Goal: Transaction & Acquisition: Purchase product/service

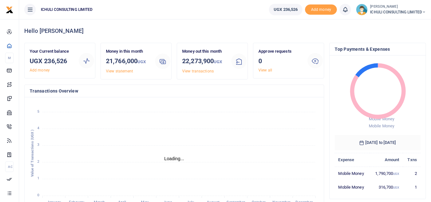
scroll to position [5, 5]
click at [421, 12] on span "ICHULI CONSULTING LIMITED" at bounding box center [398, 12] width 56 height 6
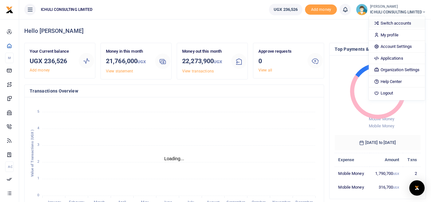
click at [393, 22] on link "Switch accounts" at bounding box center [397, 23] width 56 height 9
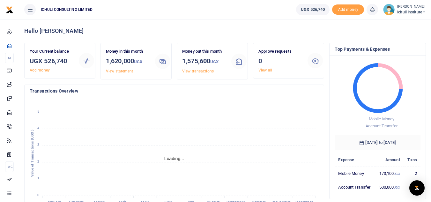
scroll to position [5, 5]
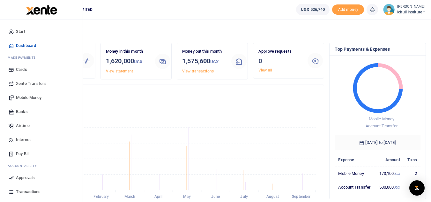
click at [29, 98] on span "Mobile Money" at bounding box center [29, 97] width 26 height 6
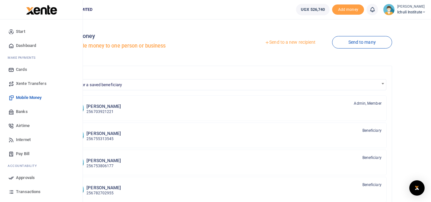
click at [31, 85] on span "Xente Transfers" at bounding box center [31, 83] width 31 height 6
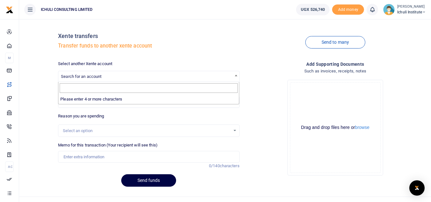
click at [234, 77] on span at bounding box center [236, 75] width 6 height 8
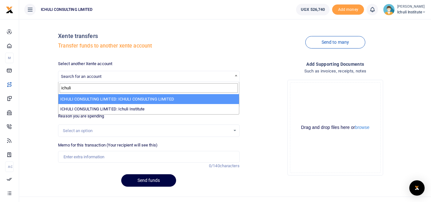
type input "ichuli"
select select "3403"
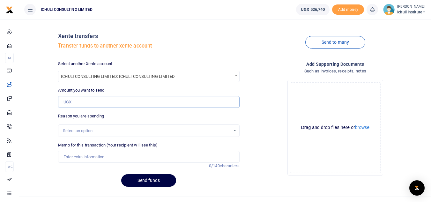
click at [153, 105] on input "Amount you want to send" at bounding box center [148, 102] width 181 height 12
type input "300,000"
click at [162, 132] on div "Select an option" at bounding box center [146, 131] width 167 height 6
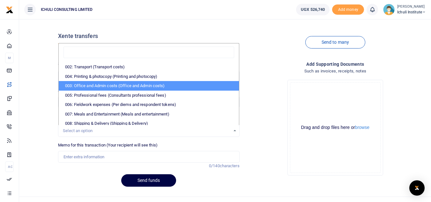
scroll to position [9, 0]
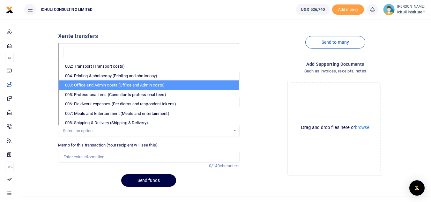
click at [199, 86] on li "003: Office and Admin costs (Office and Admin costs)" at bounding box center [149, 85] width 180 height 10
select select "64"
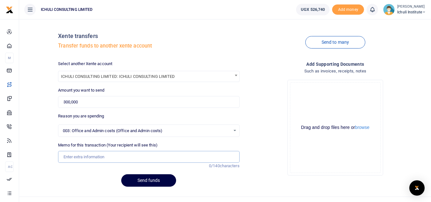
click at [108, 157] on input "Memo for this transaction (Your recipient will see this)" at bounding box center [148, 157] width 181 height 12
type input "Advance to Consulting"
click at [148, 182] on button "Send funds" at bounding box center [148, 180] width 55 height 12
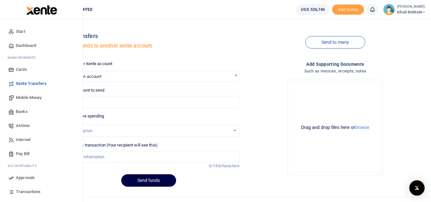
click at [25, 176] on span "Approvals" at bounding box center [25, 177] width 19 height 6
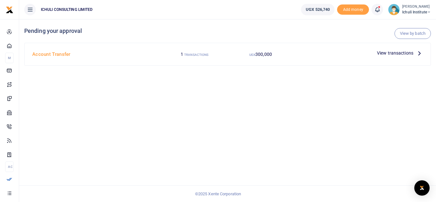
click at [420, 54] on icon at bounding box center [419, 52] width 7 height 7
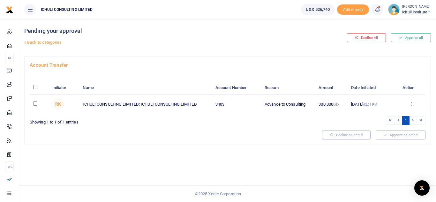
click at [36, 104] on input "checkbox" at bounding box center [35, 103] width 4 height 4
checkbox input "true"
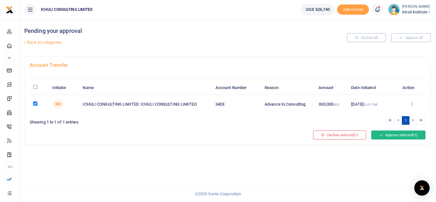
click at [401, 134] on button "Approve selected (1)" at bounding box center [398, 134] width 54 height 9
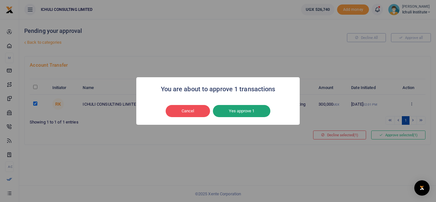
click at [246, 114] on button "Yes approve 1" at bounding box center [241, 111] width 57 height 12
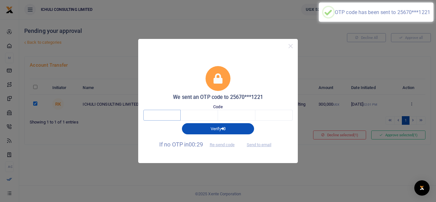
click at [167, 114] on input "text" at bounding box center [161, 115] width 37 height 11
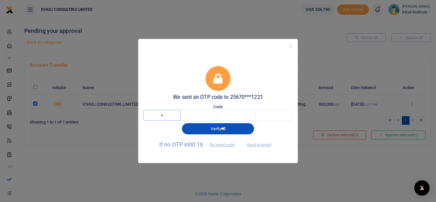
type input "8"
type input "4"
type input "5"
type input "7"
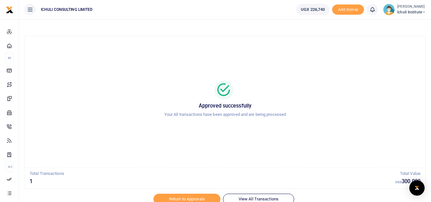
click at [422, 12] on icon at bounding box center [424, 12] width 4 height 4
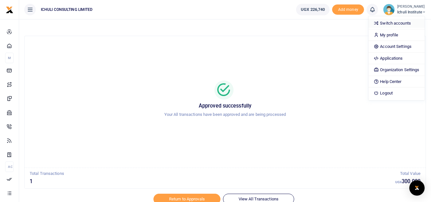
click at [401, 23] on link "Switch accounts" at bounding box center [396, 23] width 56 height 9
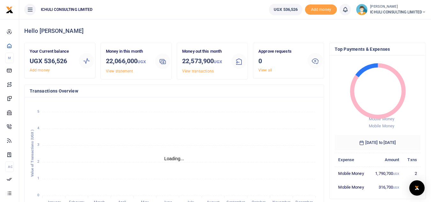
scroll to position [5, 5]
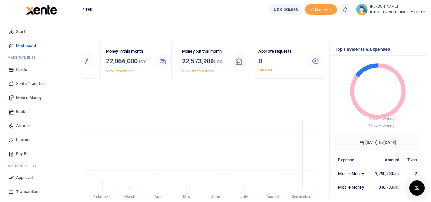
click at [28, 97] on span "Mobile Money" at bounding box center [29, 97] width 26 height 6
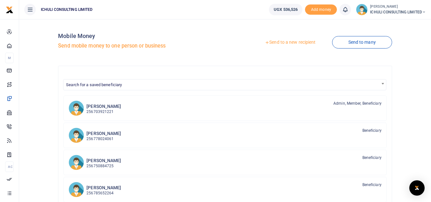
click at [292, 42] on link "Send to a new recipient" at bounding box center [290, 42] width 83 height 11
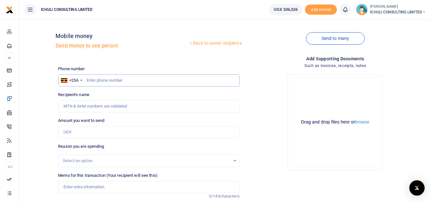
click at [109, 81] on input "text" at bounding box center [148, 80] width 181 height 12
paste input "704 671436"
click at [96, 80] on input "704 671436" at bounding box center [148, 80] width 181 height 12
type input "704671436"
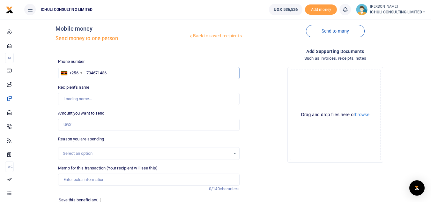
type input "[PERSON_NAME]"
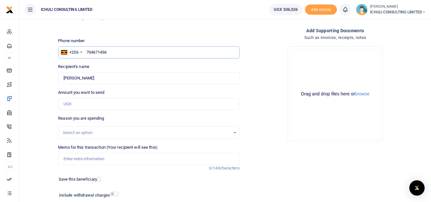
scroll to position [29, 0]
type input "704671436"
click at [92, 105] on input "Amount you want to send" at bounding box center [148, 103] width 181 height 12
type input "290,000"
click at [137, 136] on div "Select an option" at bounding box center [148, 132] width 181 height 13
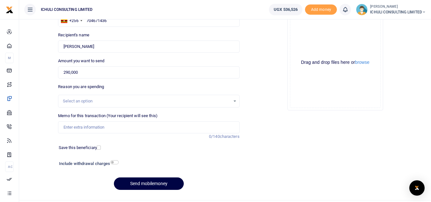
scroll to position [74, 0]
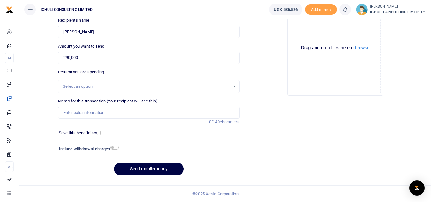
click at [234, 87] on div "Select an option" at bounding box center [148, 86] width 181 height 7
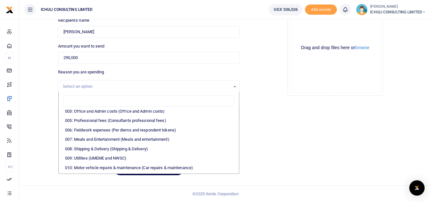
scroll to position [34, 0]
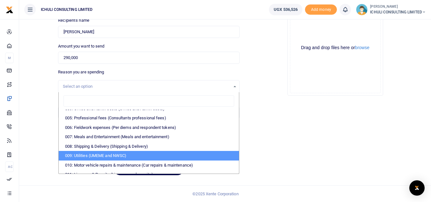
click at [147, 155] on li "009: Utilities (UMEME and NWSC)" at bounding box center [149, 156] width 180 height 10
select select "73"
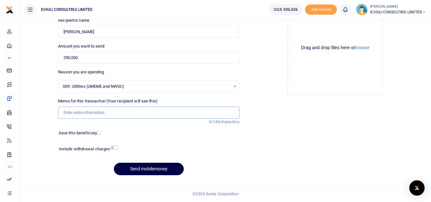
click at [88, 114] on input "Memo for this transaction (Your recipient will see this)" at bounding box center [148, 113] width 181 height 12
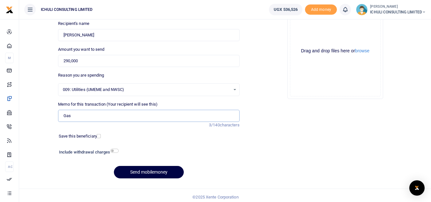
scroll to position [74, 0]
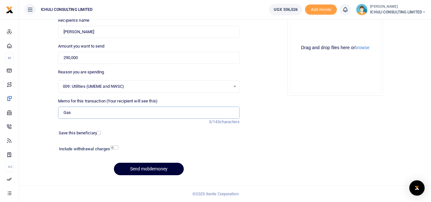
type input "Gas"
click at [159, 169] on button "Send mobilemoney" at bounding box center [149, 169] width 70 height 12
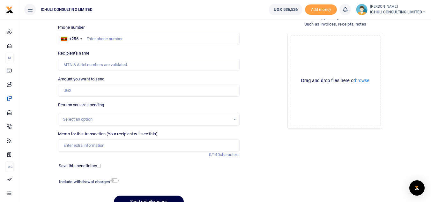
scroll to position [24, 0]
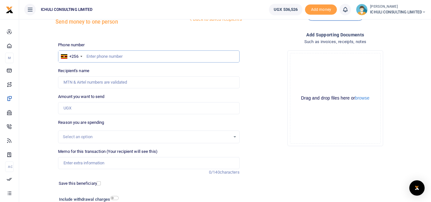
click at [138, 56] on input "text" at bounding box center [148, 56] width 181 height 12
paste input "784 240773"
click at [95, 56] on input "784 240773" at bounding box center [148, 56] width 181 height 12
type input "784240773"
type input "Robert Bbosa"
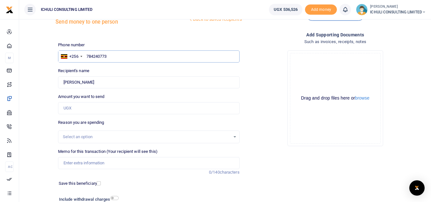
type input "784240773"
click at [96, 109] on input "Amount you want to send" at bounding box center [148, 108] width 181 height 12
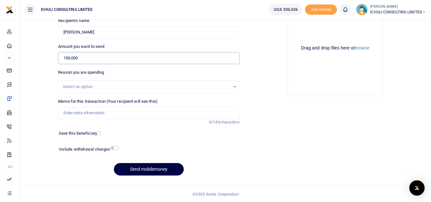
scroll to position [74, 0]
type input "100,000"
click at [235, 88] on div "Select an option" at bounding box center [148, 86] width 181 height 7
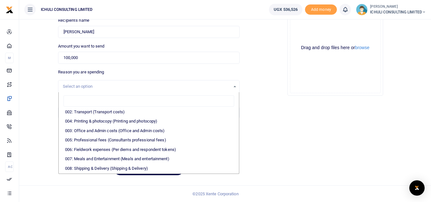
scroll to position [0, 0]
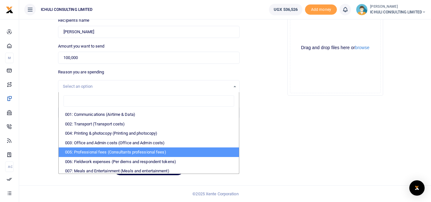
click at [167, 152] on li "005: Professional fees (Consultants professional fees)" at bounding box center [149, 152] width 180 height 10
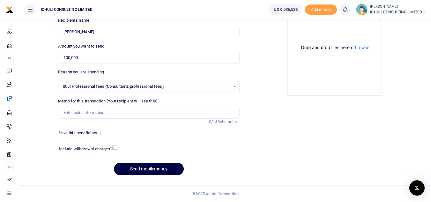
click at [236, 86] on div "005: Professional fees (Consultants professional fees) Select an option" at bounding box center [148, 86] width 181 height 7
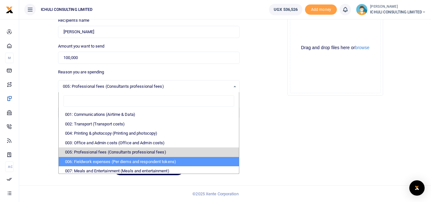
click at [184, 162] on li "006: Fieldwork expenses (Per diems and respondent tokens)" at bounding box center [149, 162] width 180 height 10
select select "66"
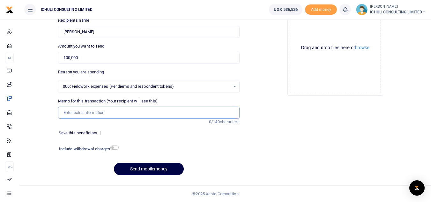
click at [96, 114] on input "Memo for this transaction (Your recipient will see this)" at bounding box center [148, 113] width 181 height 12
type input "Finance Audit support"
click at [155, 167] on button "Send mobilemoney" at bounding box center [149, 169] width 70 height 12
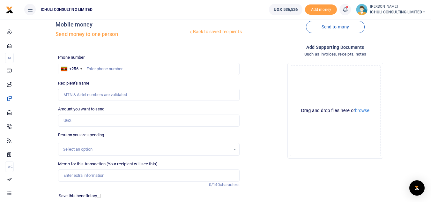
scroll to position [11, 0]
click at [145, 69] on input "text" at bounding box center [148, 69] width 181 height 12
type input "703921221"
type input "[PERSON_NAME]"
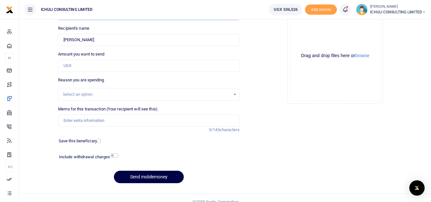
scroll to position [68, 0]
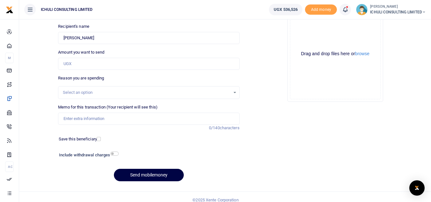
type input "703921221"
click at [123, 64] on input "Amount you want to send" at bounding box center [148, 64] width 181 height 12
type input "130,000"
click at [227, 93] on div "Select an option" at bounding box center [146, 92] width 167 height 6
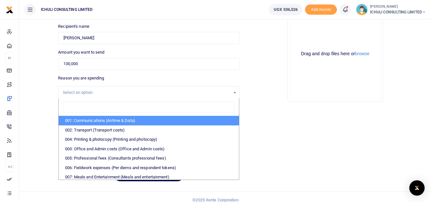
click at [126, 121] on li "001: Communications (Airtime & Data)" at bounding box center [149, 121] width 180 height 10
select select "61"
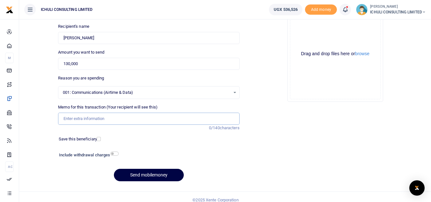
click at [89, 121] on input "Memo for this transaction (Your recipient will see this)" at bounding box center [148, 119] width 181 height 12
type input "Data for Sept"
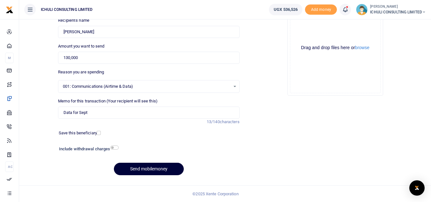
click at [160, 167] on button "Send mobilemoney" at bounding box center [149, 169] width 70 height 12
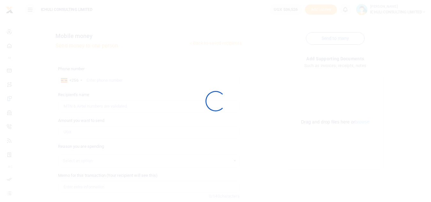
scroll to position [74, 0]
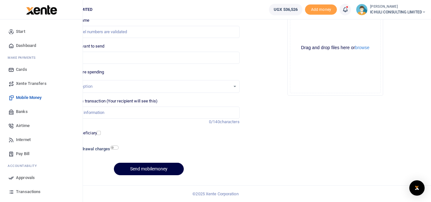
click at [24, 179] on span "Approvals" at bounding box center [25, 177] width 19 height 6
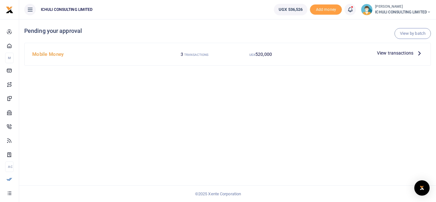
click at [420, 53] on icon at bounding box center [419, 52] width 7 height 7
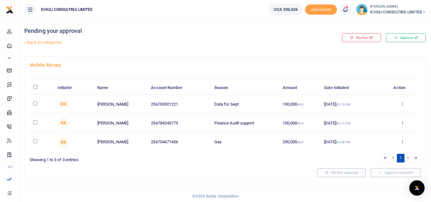
click at [34, 87] on input "\a \a : activate to sort column descending" at bounding box center [35, 87] width 4 height 4
checkbox input "true"
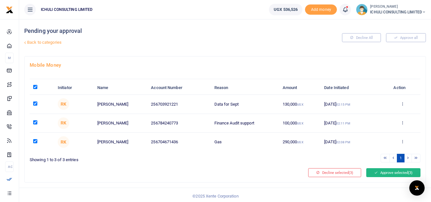
click at [383, 173] on button "Approve selected (3)" at bounding box center [393, 172] width 54 height 9
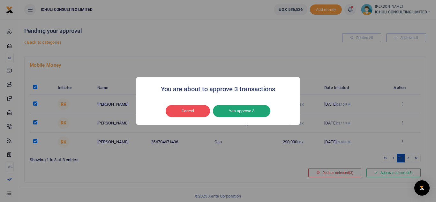
click at [258, 113] on button "Yes approve 3" at bounding box center [241, 111] width 57 height 12
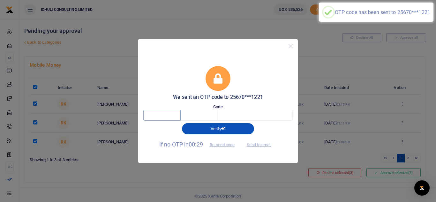
click at [173, 115] on input "text" at bounding box center [161, 115] width 37 height 11
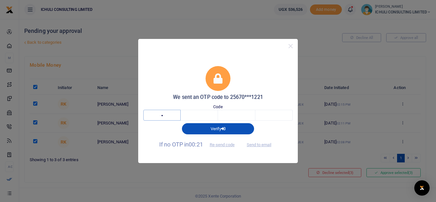
type input "7"
type input "9"
type input "0"
type input "7"
